Goal: Task Accomplishment & Management: Manage account settings

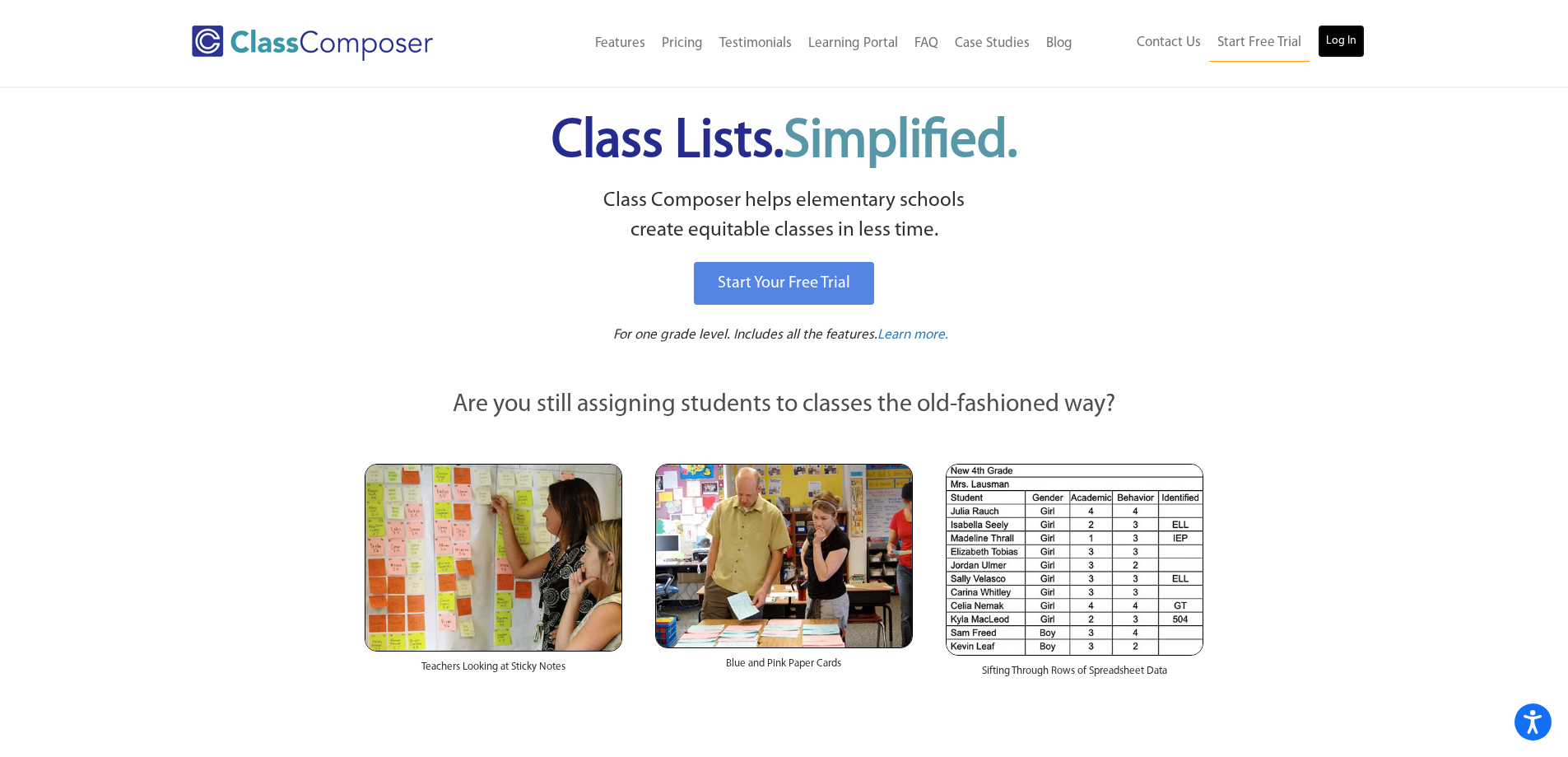
click at [1344, 38] on link "Log In" at bounding box center [1341, 41] width 47 height 33
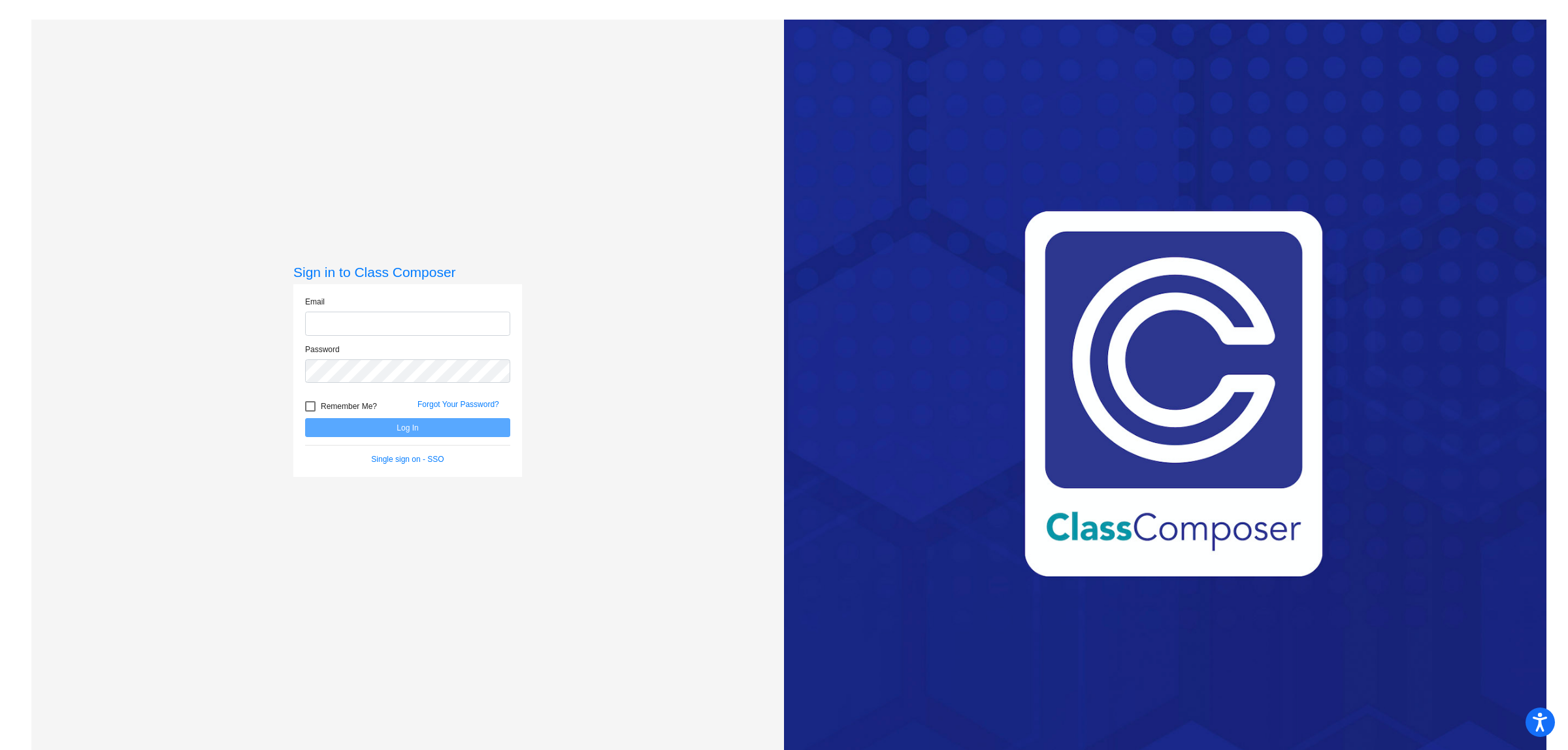
type input "hedenmotolaj@mdusd.org"
click at [409, 423] on button "Log In" at bounding box center [408, 427] width 205 height 19
